Goal: Transaction & Acquisition: Purchase product/service

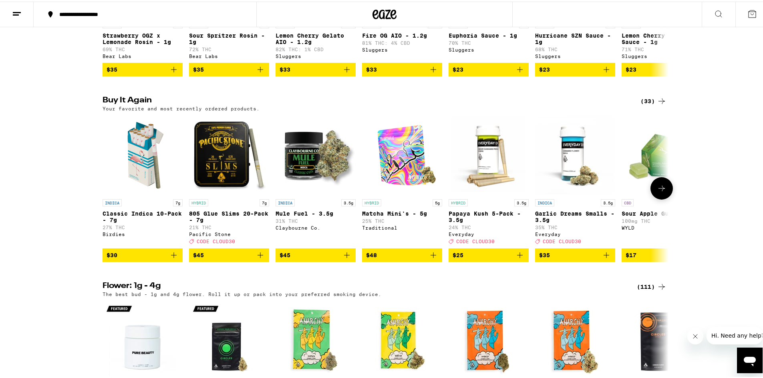
scroll to position [761, 0]
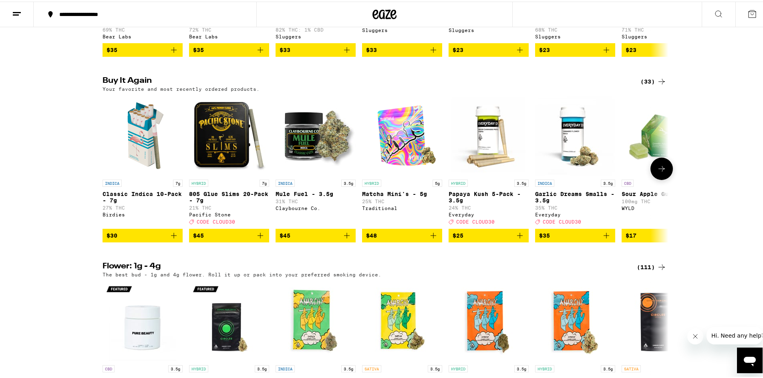
click at [669, 179] on button at bounding box center [661, 167] width 22 height 22
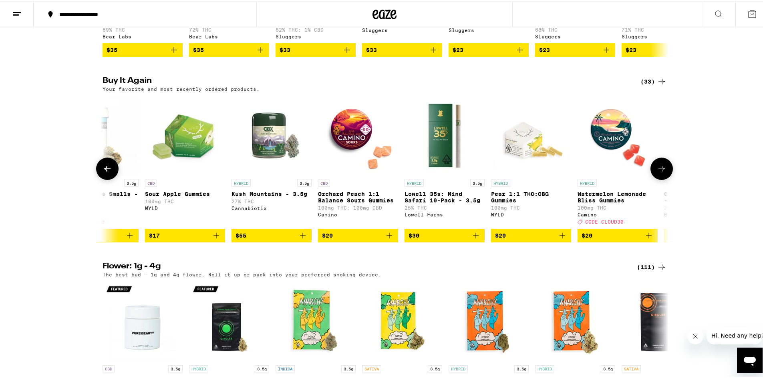
click at [666, 179] on button at bounding box center [661, 167] width 22 height 22
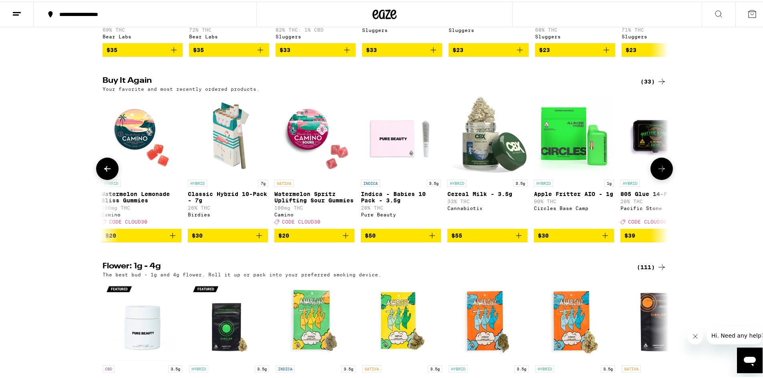
scroll to position [0, 953]
click at [666, 179] on button at bounding box center [661, 167] width 22 height 22
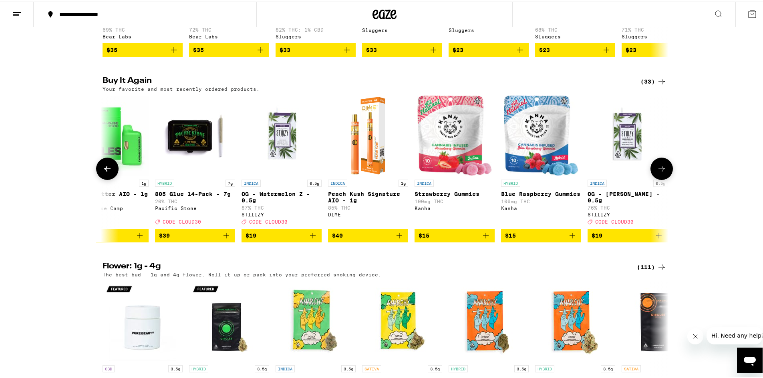
scroll to position [0, 1429]
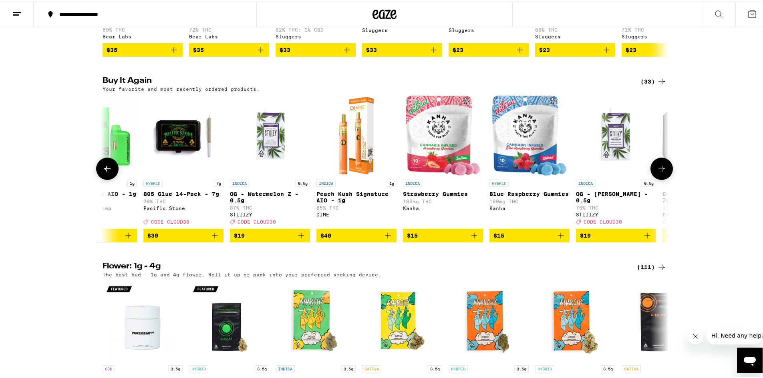
click at [664, 179] on button at bounding box center [661, 167] width 22 height 22
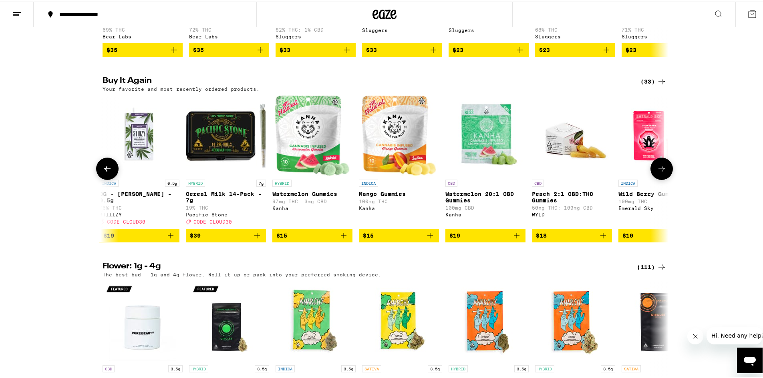
click at [663, 172] on icon at bounding box center [662, 168] width 10 height 10
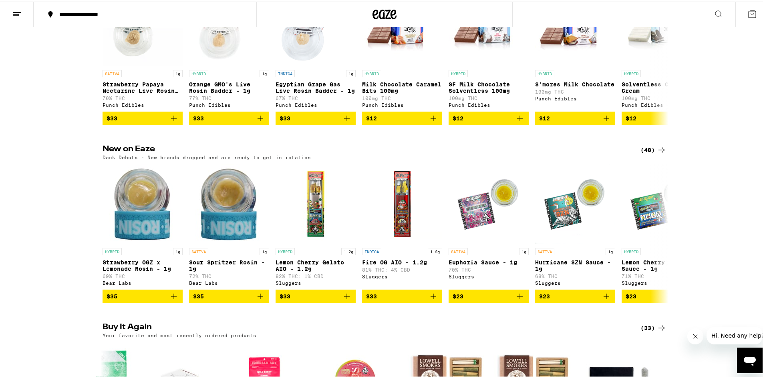
scroll to position [280, 0]
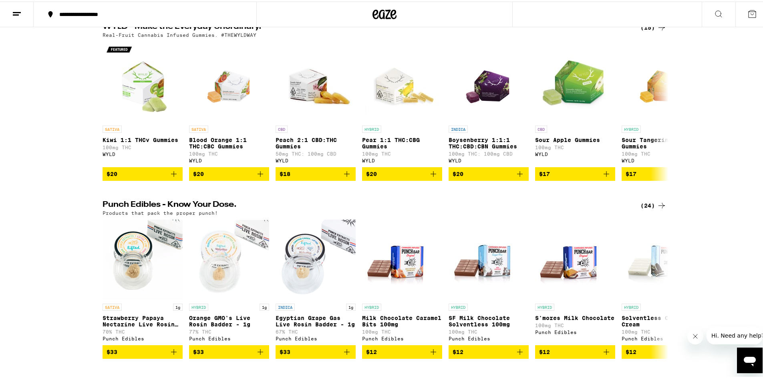
click at [701, 14] on button at bounding box center [718, 12] width 34 height 25
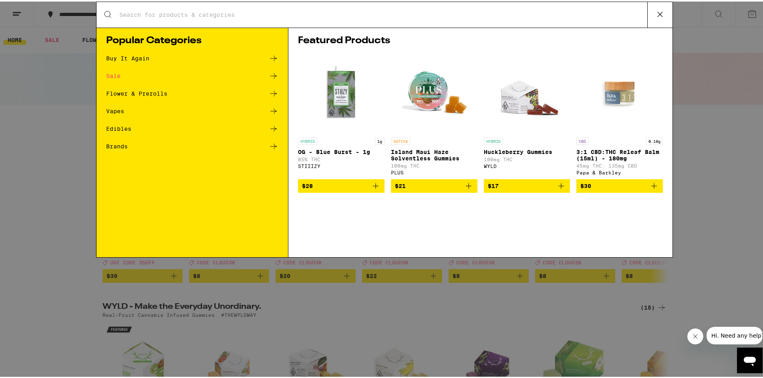
scroll to position [0, 0]
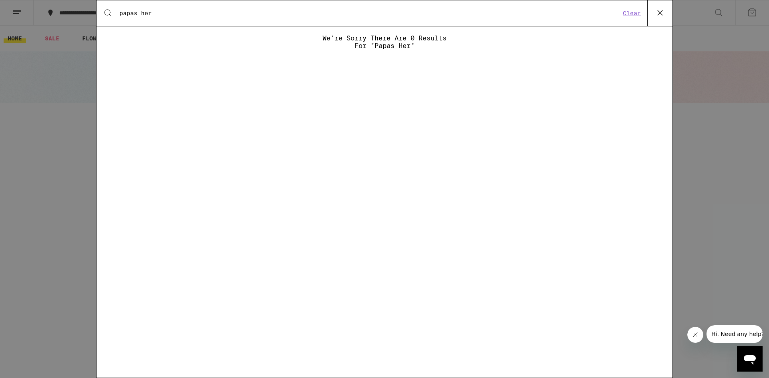
type input "papas her"
click at [628, 15] on button "Clear" at bounding box center [631, 13] width 23 height 7
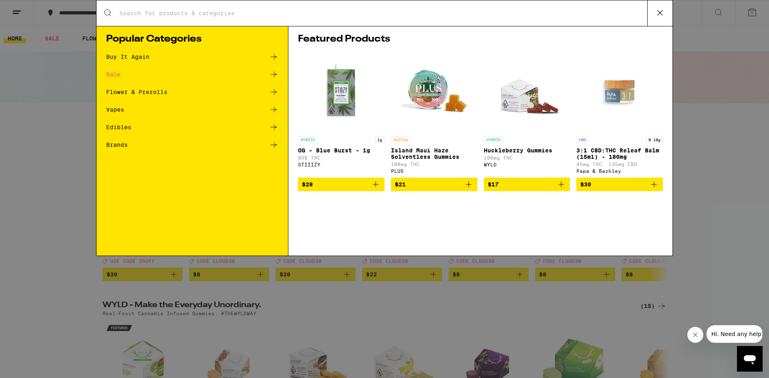
click at [471, 16] on input "Search for Products" at bounding box center [383, 13] width 528 height 7
type input "e"
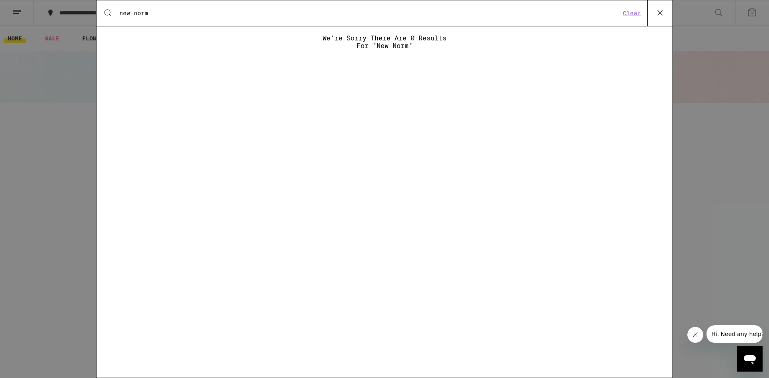
type input "new norm"
click at [661, 15] on icon at bounding box center [660, 13] width 12 height 12
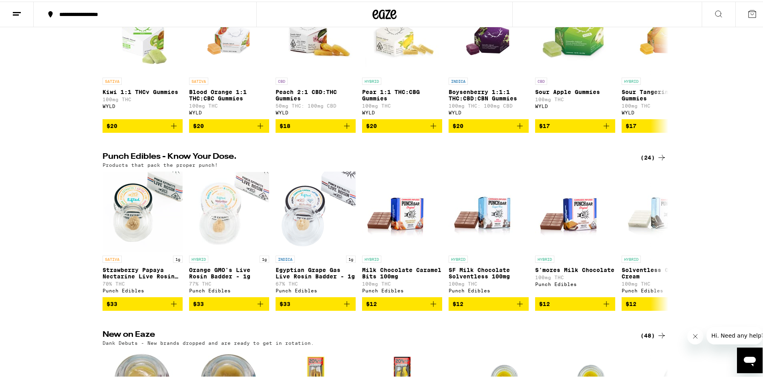
scroll to position [280, 0]
